Goal: Task Accomplishment & Management: Manage account settings

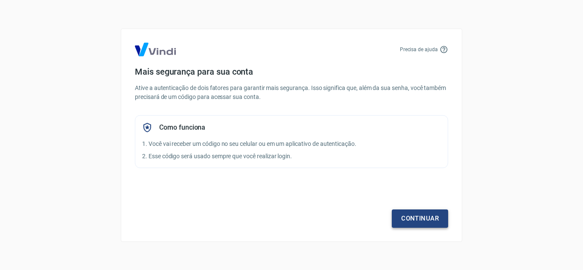
click at [414, 221] on link "Continuar" at bounding box center [420, 218] width 56 height 18
